Goal: Transaction & Acquisition: Download file/media

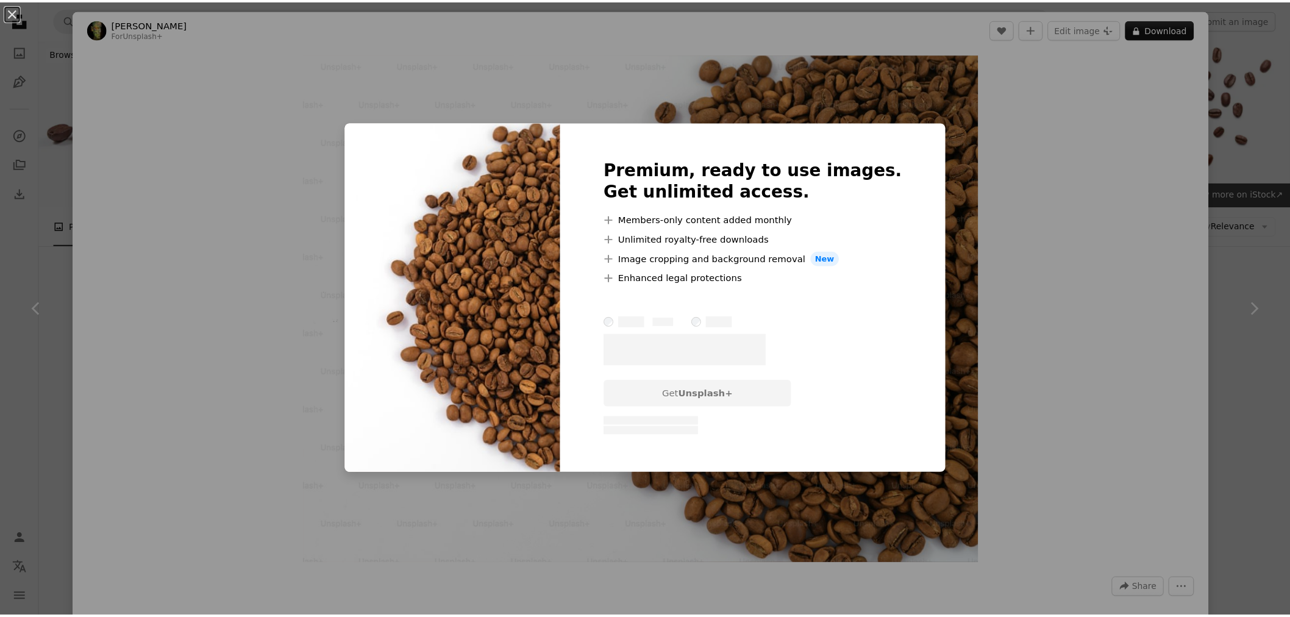
scroll to position [610, 0]
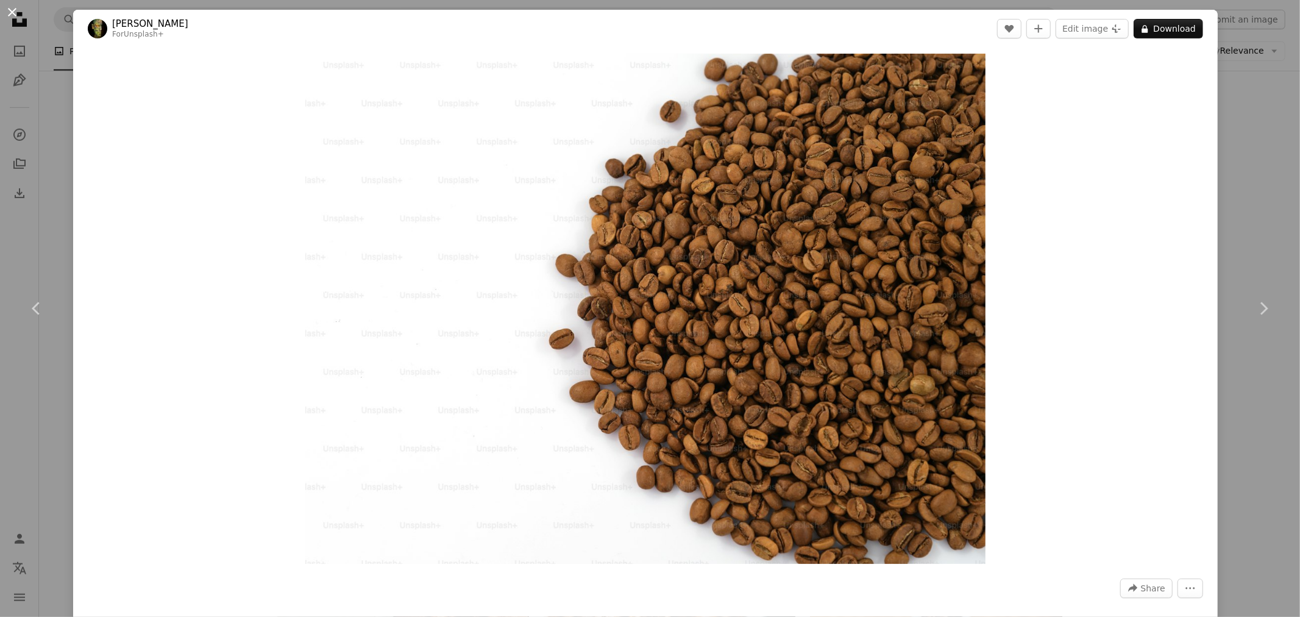
click at [13, 11] on button "An X shape" at bounding box center [12, 12] width 15 height 15
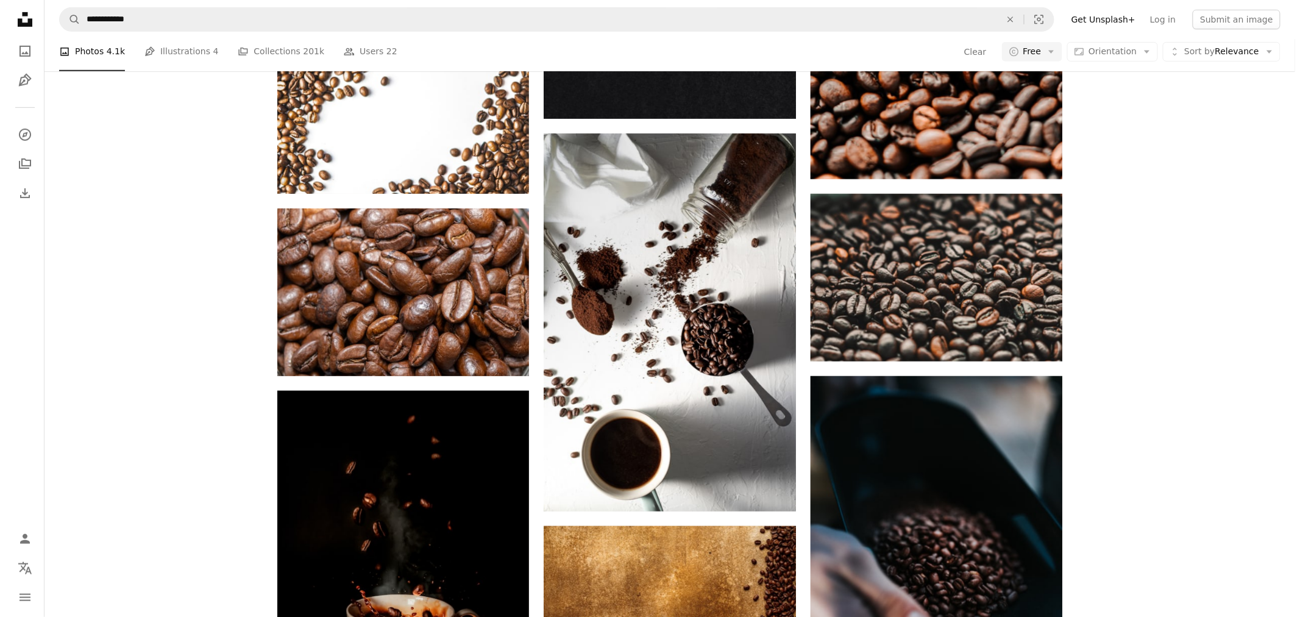
scroll to position [2235, 0]
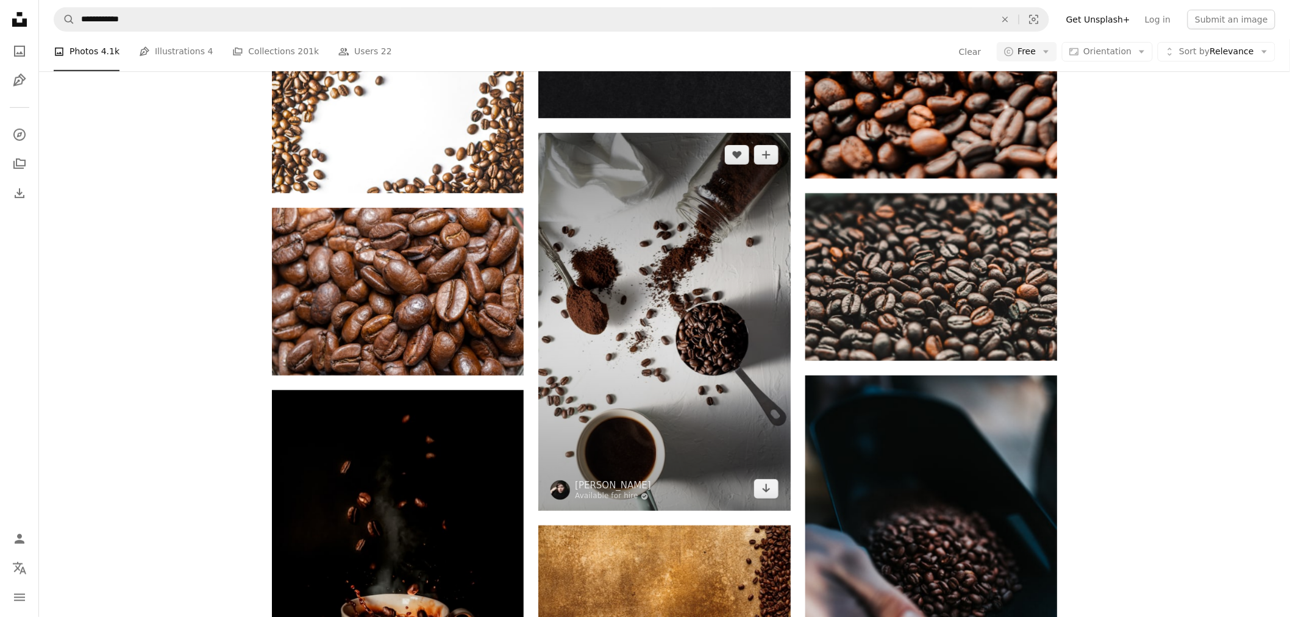
click at [710, 380] on img at bounding box center [664, 322] width 252 height 378
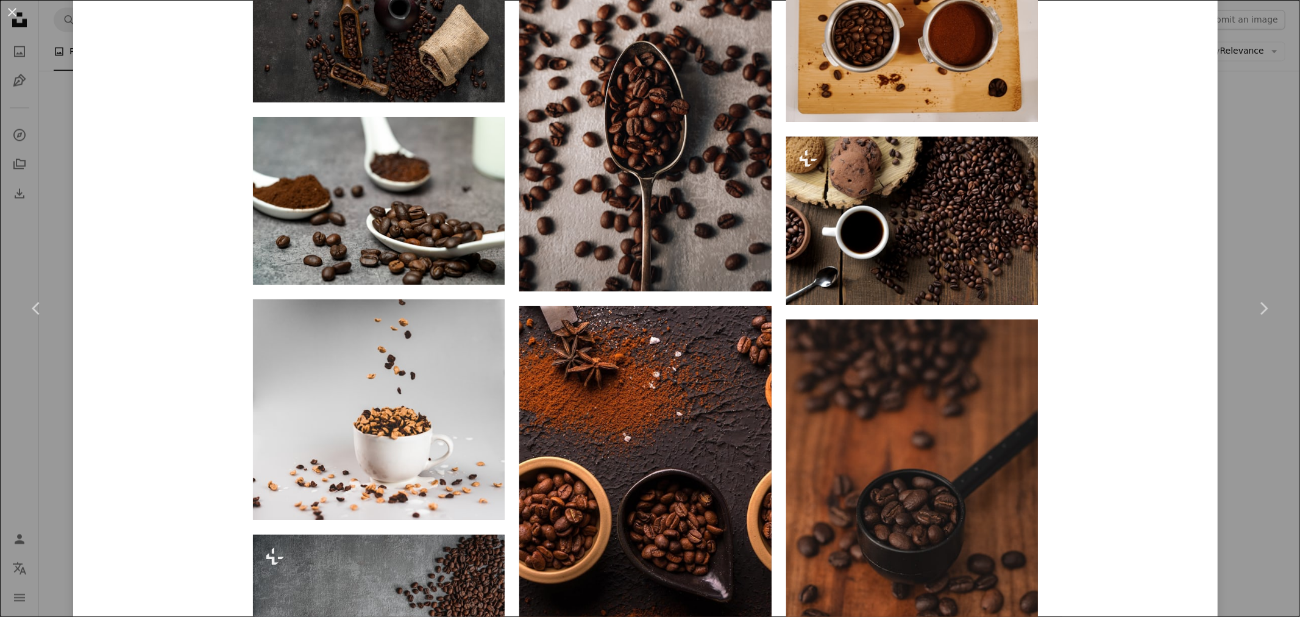
scroll to position [1490, 0]
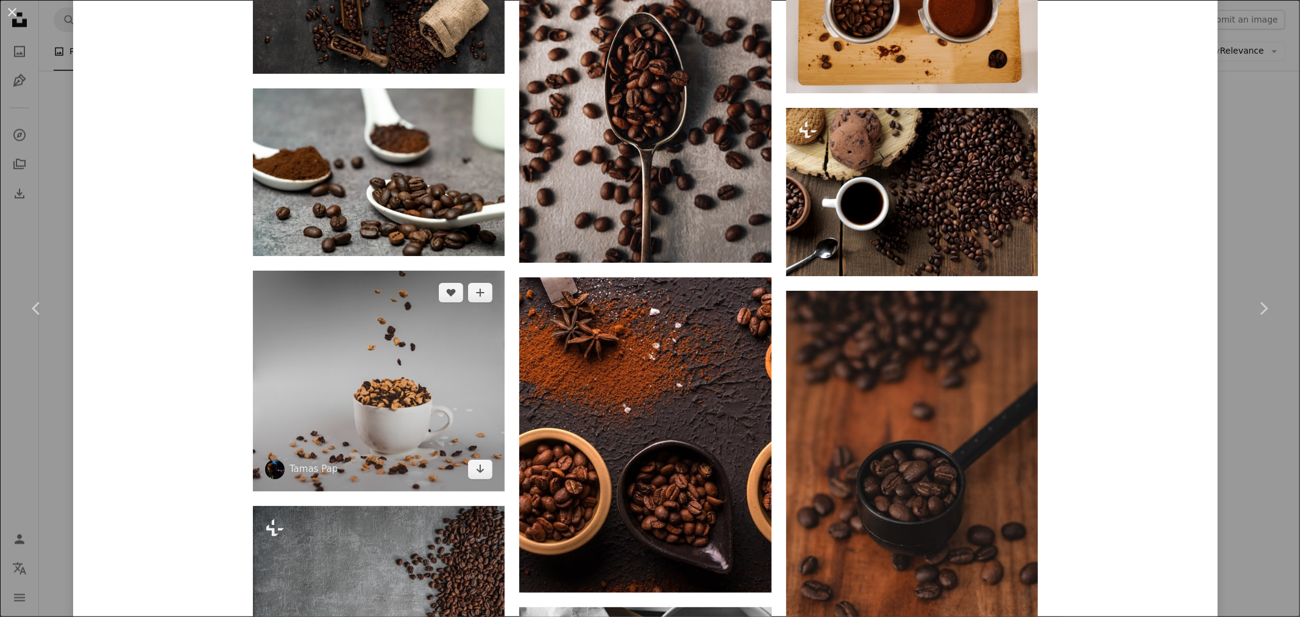
click at [437, 402] on img at bounding box center [379, 381] width 252 height 221
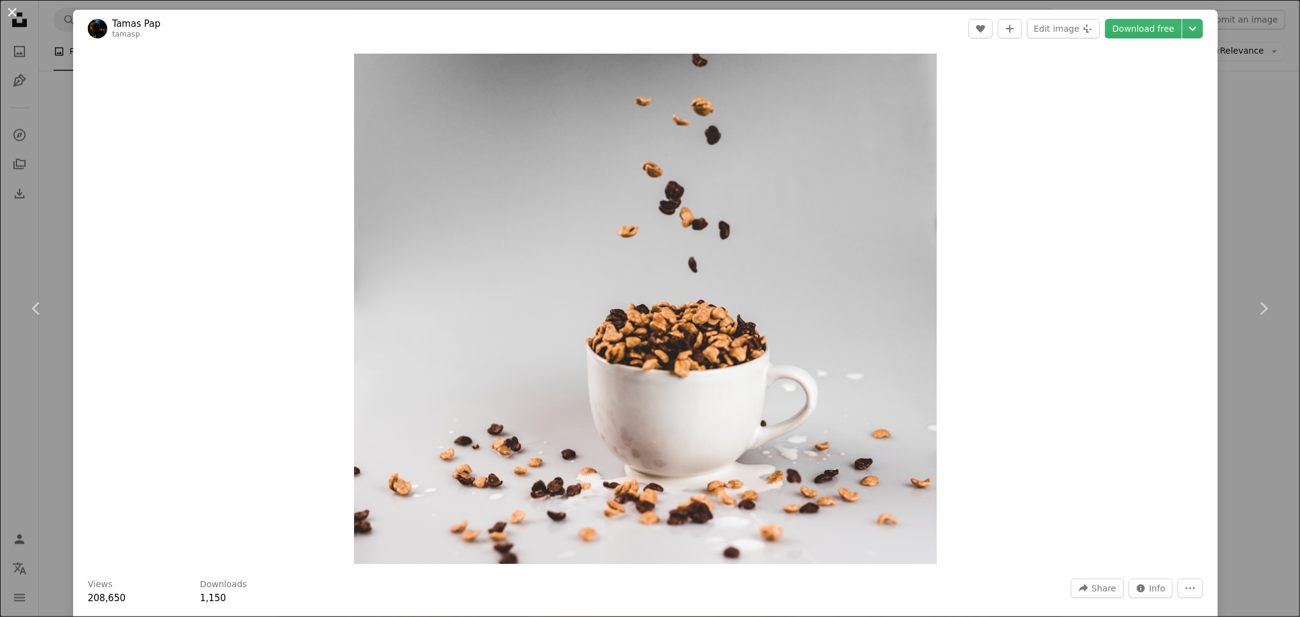
click at [10, 16] on button "An X shape" at bounding box center [12, 12] width 15 height 15
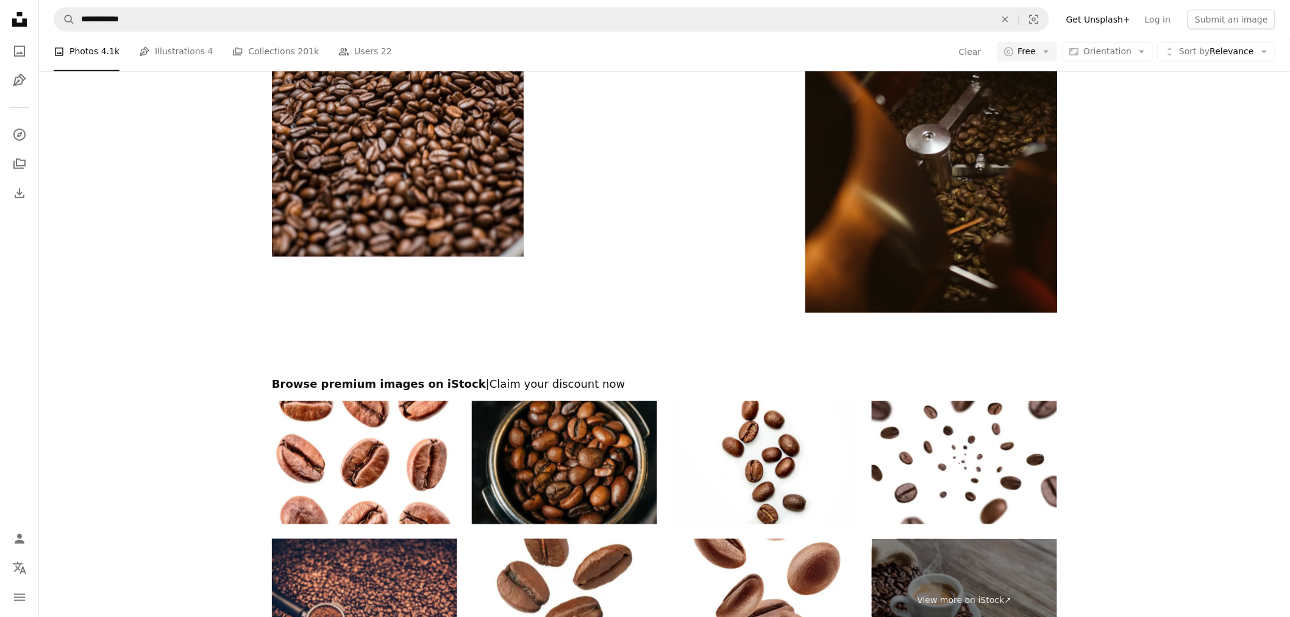
scroll to position [4470, 0]
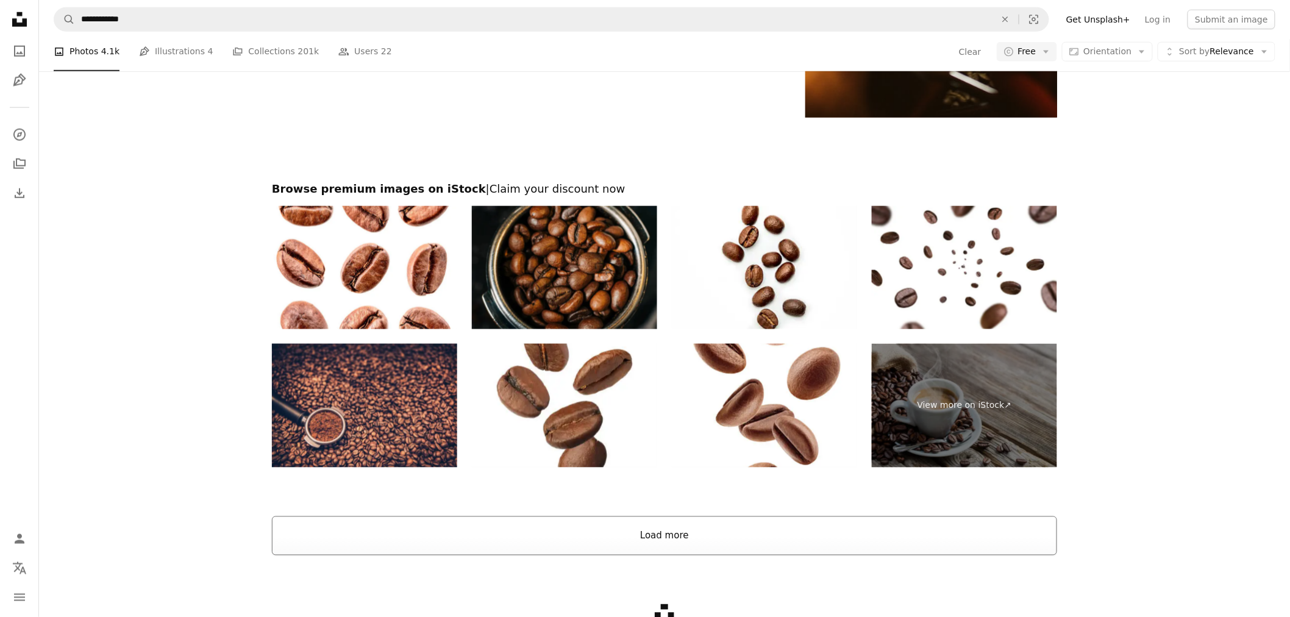
click at [698, 533] on button "Load more" at bounding box center [664, 535] width 785 height 39
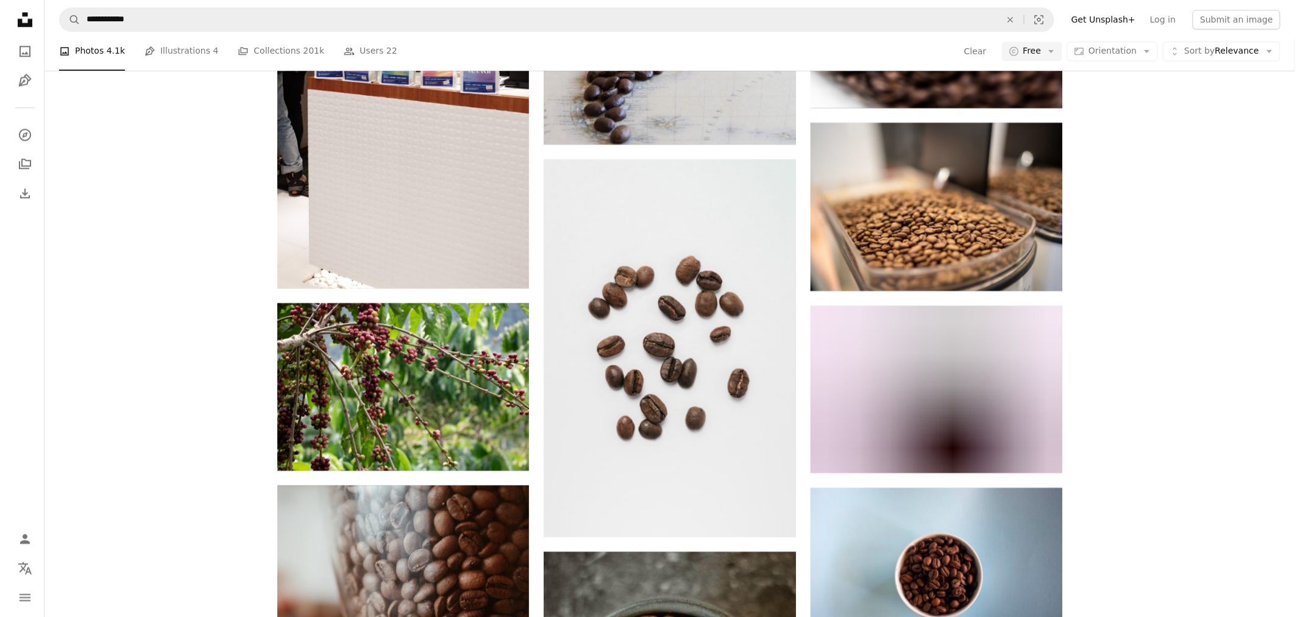
scroll to position [24516, 0]
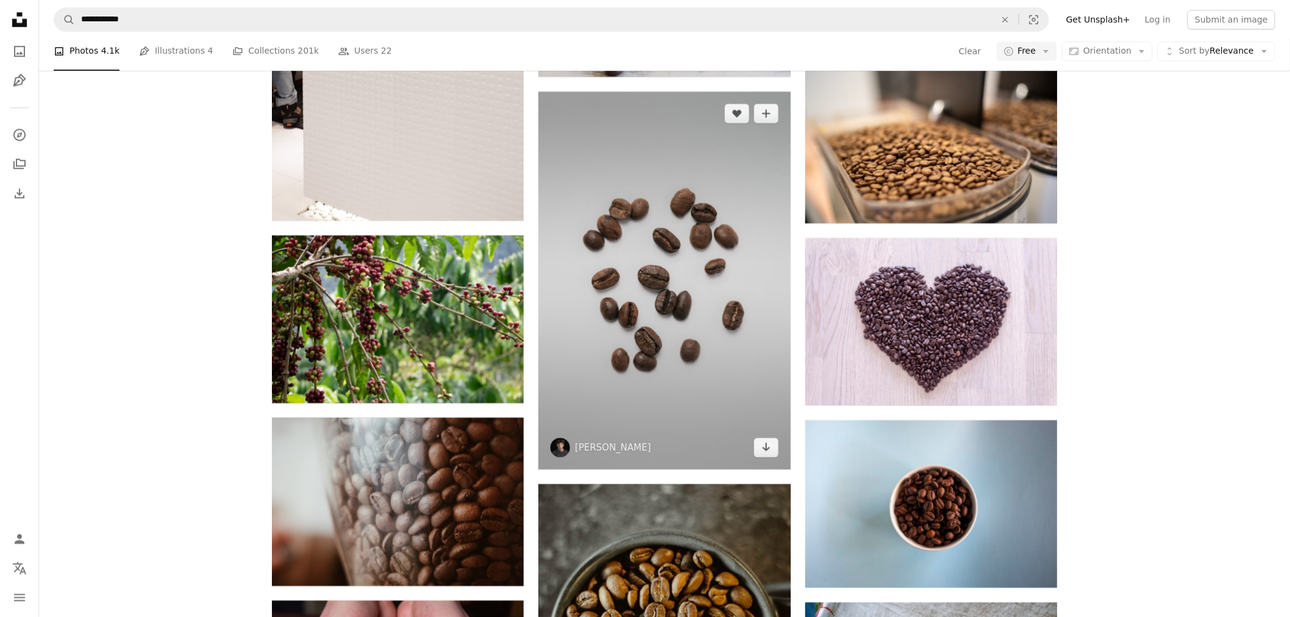
click at [675, 374] on img at bounding box center [664, 280] width 252 height 378
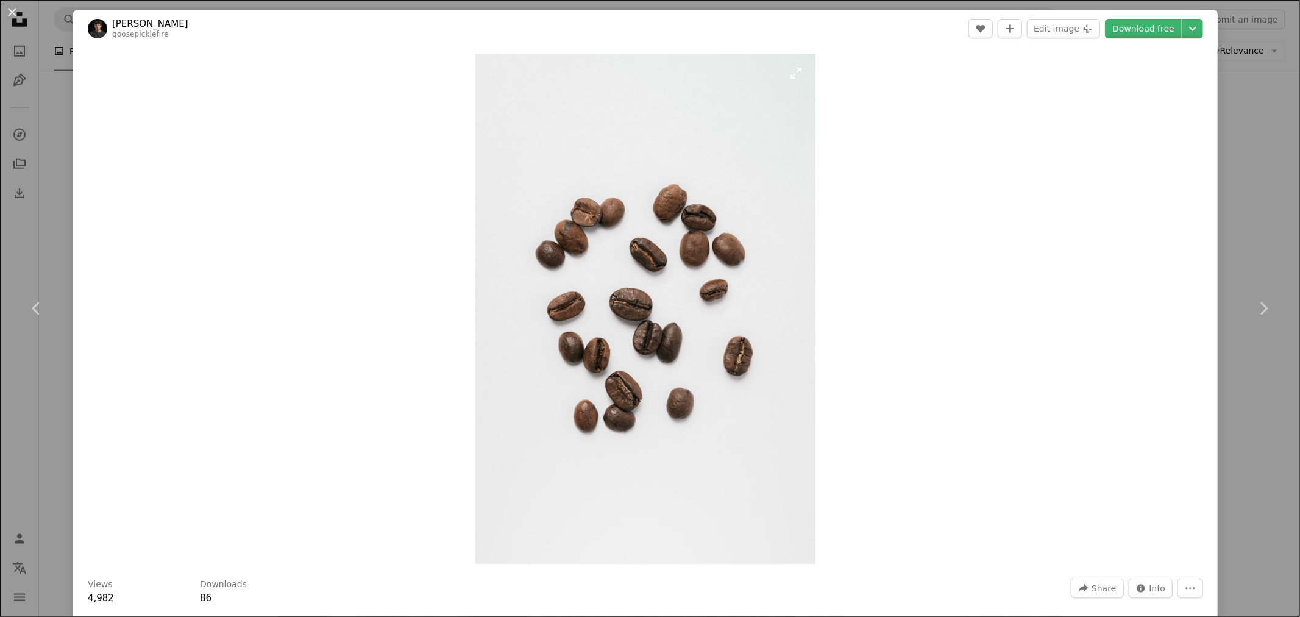
click at [663, 354] on img "Zoom in on this image" at bounding box center [645, 309] width 340 height 510
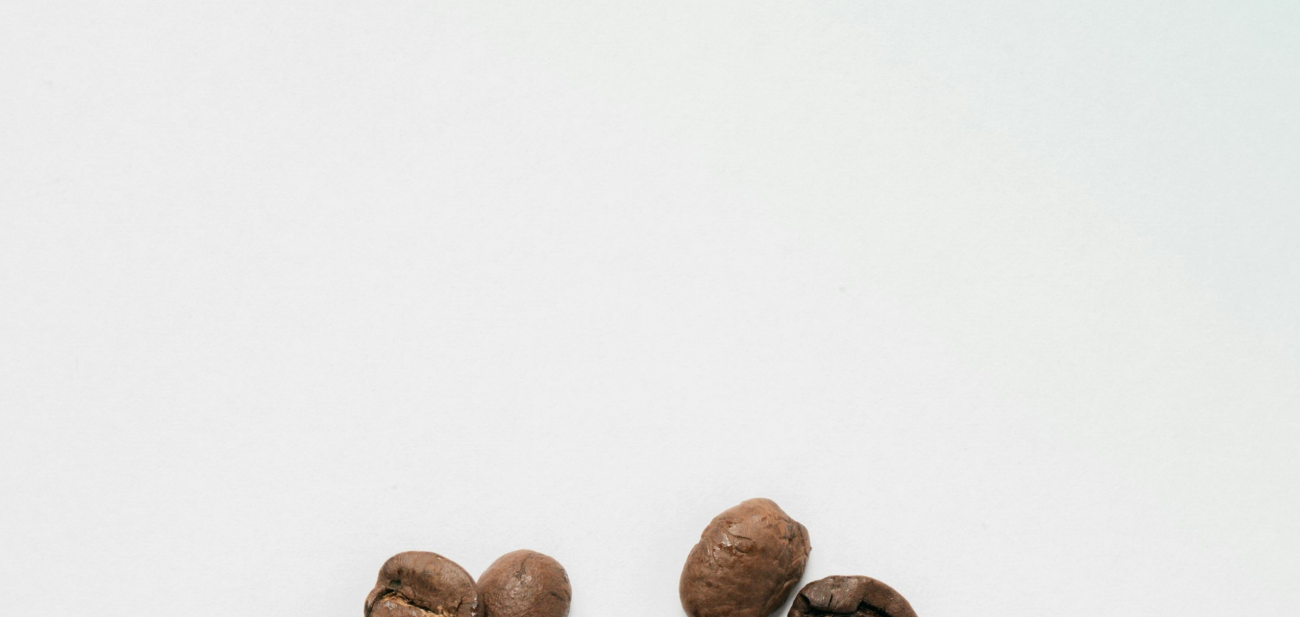
scroll to position [653, 0]
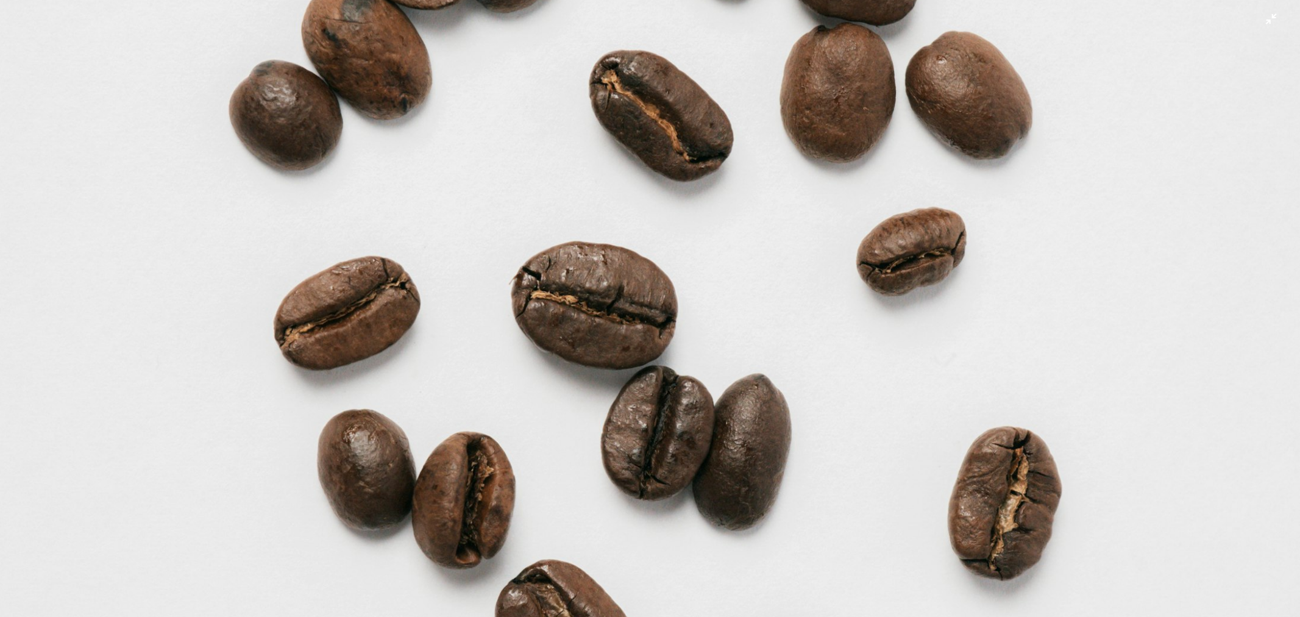
click at [662, 354] on img "Zoom out on this image" at bounding box center [649, 323] width 1301 height 1952
